Goal: Use online tool/utility: Utilize a website feature to perform a specific function

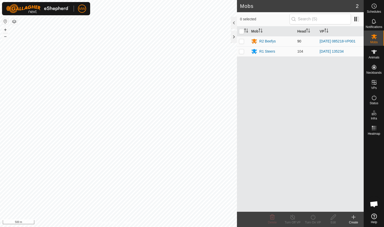
click at [203, 42] on p-checkbox at bounding box center [241, 41] width 5 height 4
checkbox input "true"
click at [203, 139] on icon at bounding box center [313, 217] width 6 height 6
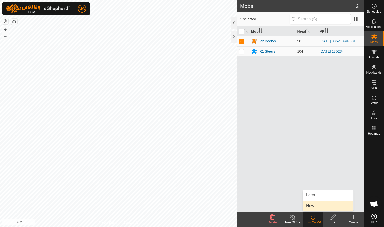
click at [203, 139] on link "Now" at bounding box center [328, 206] width 50 height 10
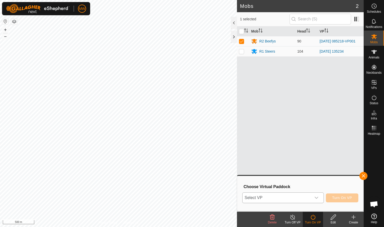
click at [203, 139] on icon "dropdown trigger" at bounding box center [317, 198] width 4 height 2
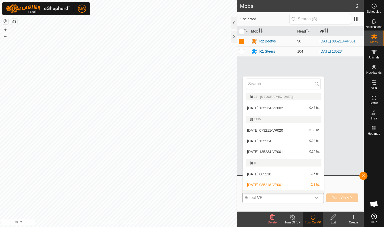
scroll to position [8, 0]
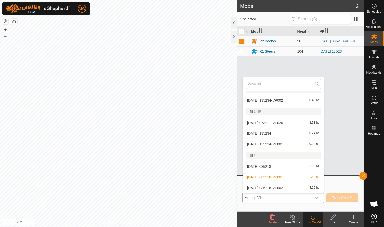
click at [203, 139] on li "2025-09-13 085218-VP002 4.25 ha" at bounding box center [283, 188] width 81 height 10
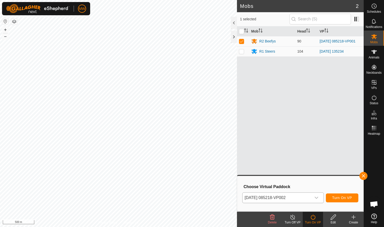
click at [203, 139] on span "Turn On VP" at bounding box center [343, 198] width 20 height 4
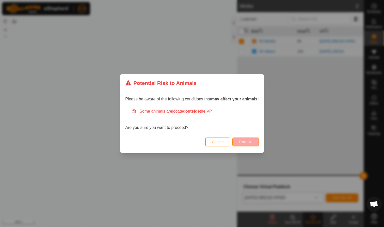
click at [203, 139] on span "Turn On" at bounding box center [246, 142] width 14 height 4
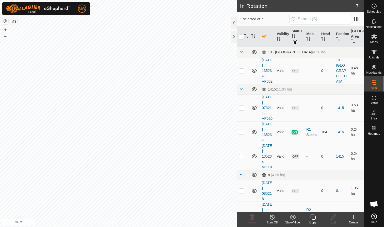
click at [313, 221] on div "Copy" at bounding box center [313, 222] width 20 height 5
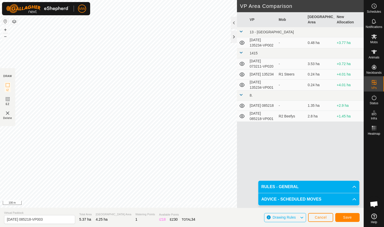
click at [350, 217] on span "Save" at bounding box center [348, 217] width 9 height 4
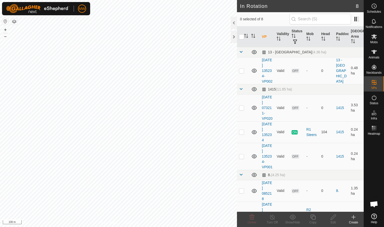
checkbox input "true"
click at [314, 219] on icon at bounding box center [313, 217] width 5 height 5
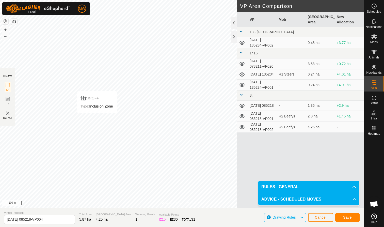
click at [352, 215] on span "Save" at bounding box center [348, 217] width 9 height 4
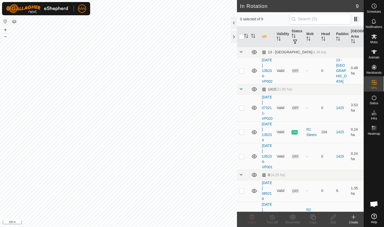
checkbox input "true"
click at [313, 219] on icon at bounding box center [313, 217] width 6 height 6
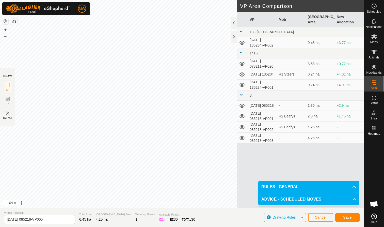
click at [349, 217] on span "Save" at bounding box center [348, 217] width 9 height 4
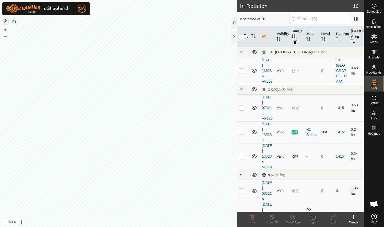
checkbox input "true"
click at [314, 217] on icon at bounding box center [313, 217] width 6 height 6
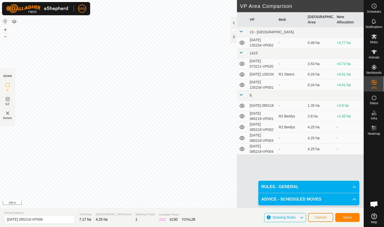
click at [348, 216] on span "Save" at bounding box center [348, 217] width 9 height 4
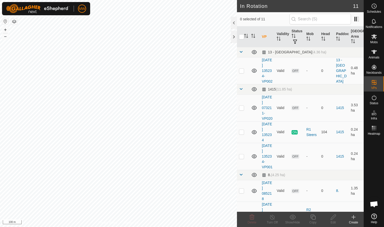
checkbox input "true"
click at [312, 218] on icon at bounding box center [313, 217] width 5 height 5
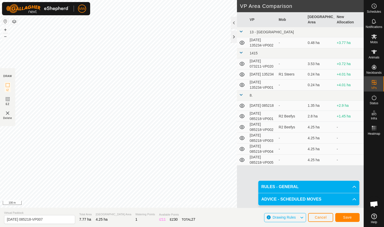
click at [347, 217] on span "Save" at bounding box center [348, 217] width 9 height 4
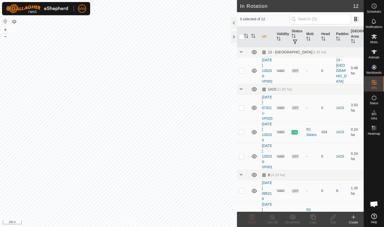
checkbox input "true"
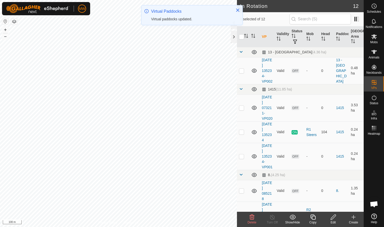
click at [314, 218] on icon at bounding box center [313, 217] width 6 height 6
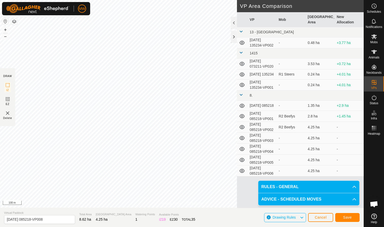
click at [351, 217] on span "Save" at bounding box center [348, 217] width 9 height 4
